Goal: Register for event/course

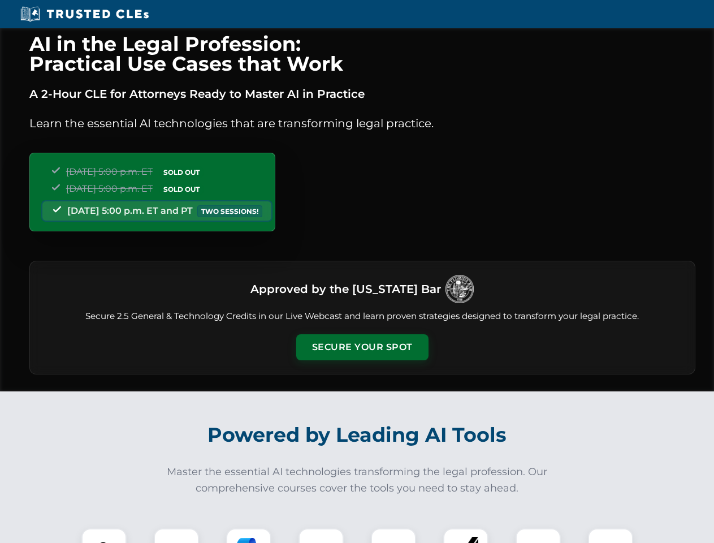
click at [362, 347] on button "Secure Your Spot" at bounding box center [362, 347] width 132 height 26
click at [104, 535] on img at bounding box center [104, 550] width 33 height 33
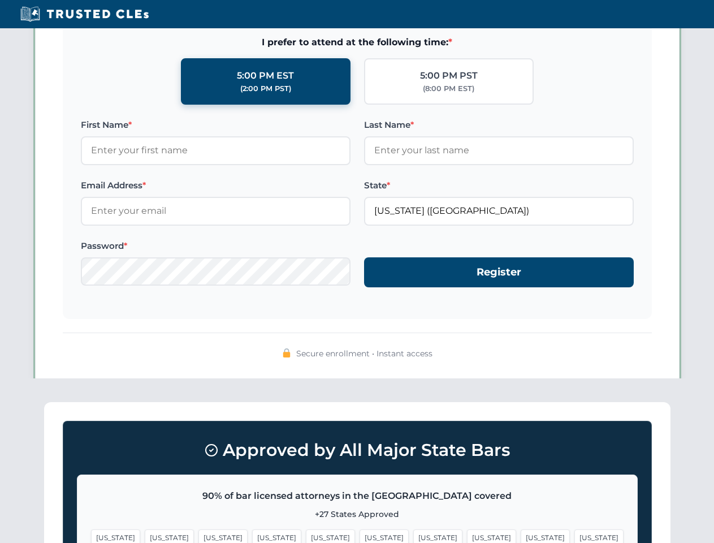
click at [413, 535] on span "[US_STATE]" at bounding box center [437, 537] width 49 height 16
click at [521, 535] on span "[US_STATE]" at bounding box center [545, 537] width 49 height 16
